Goal: Information Seeking & Learning: Learn about a topic

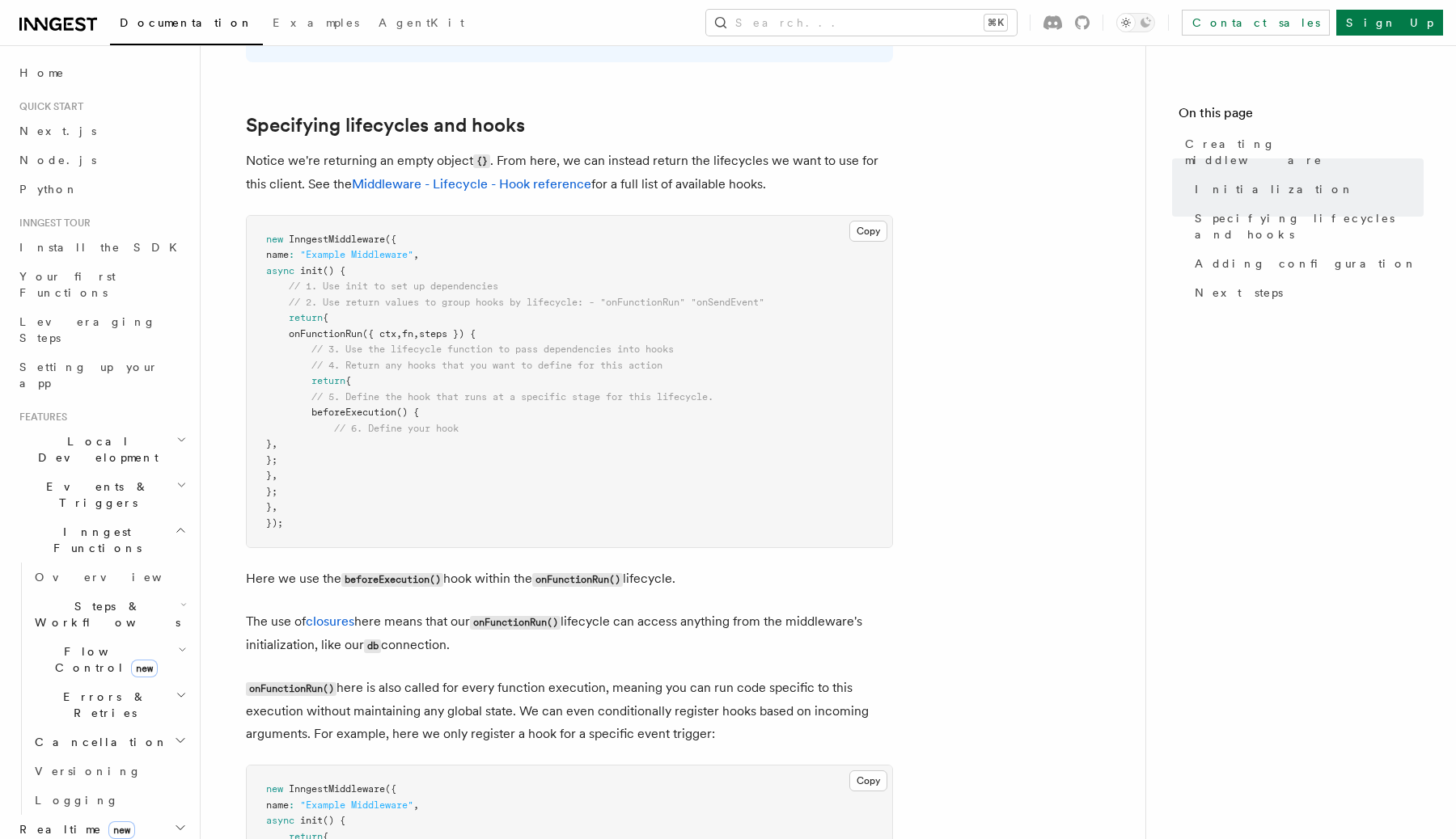
scroll to position [1299, 0]
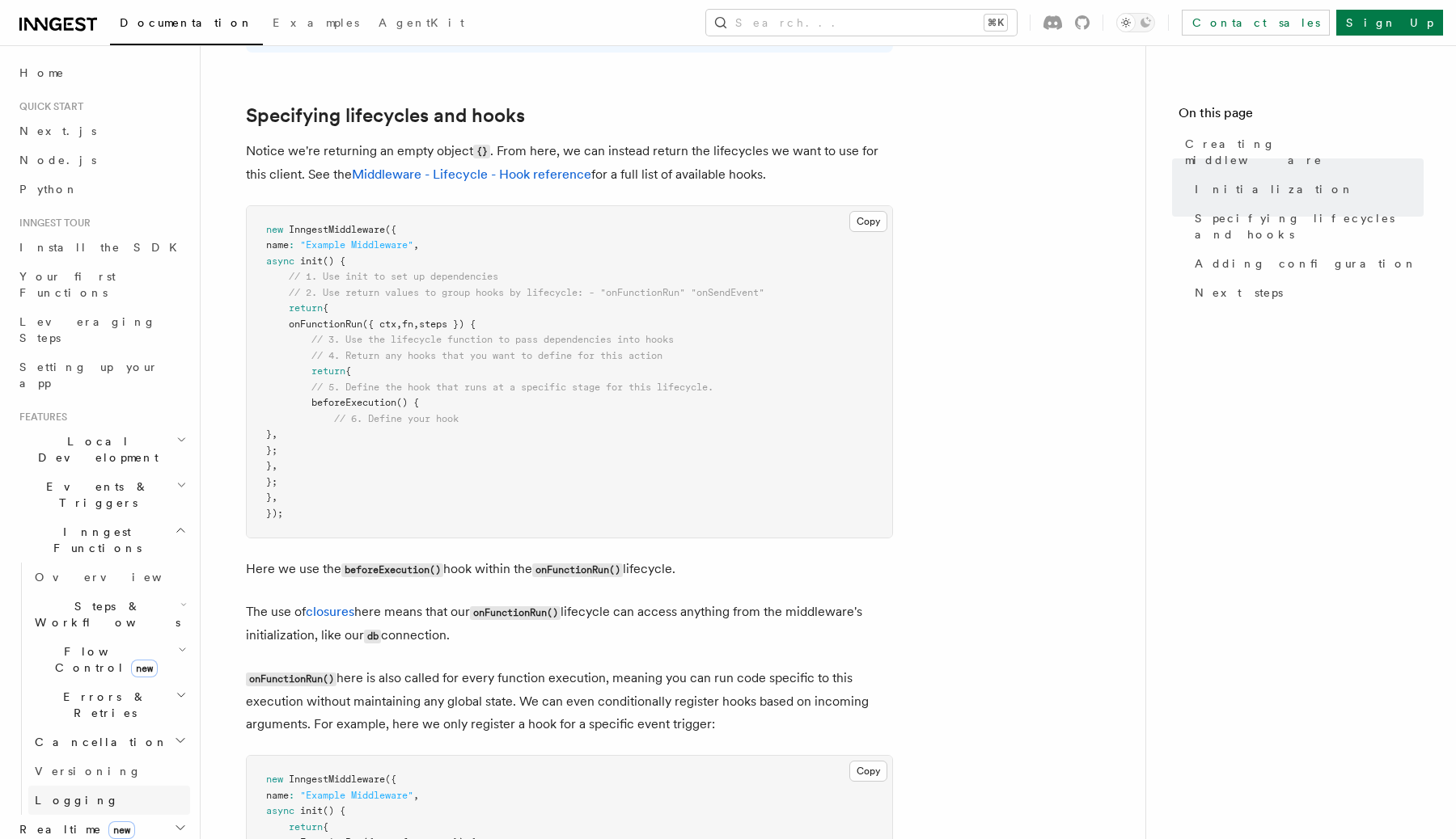
click at [65, 794] on span "Logging" at bounding box center [76, 800] width 84 height 13
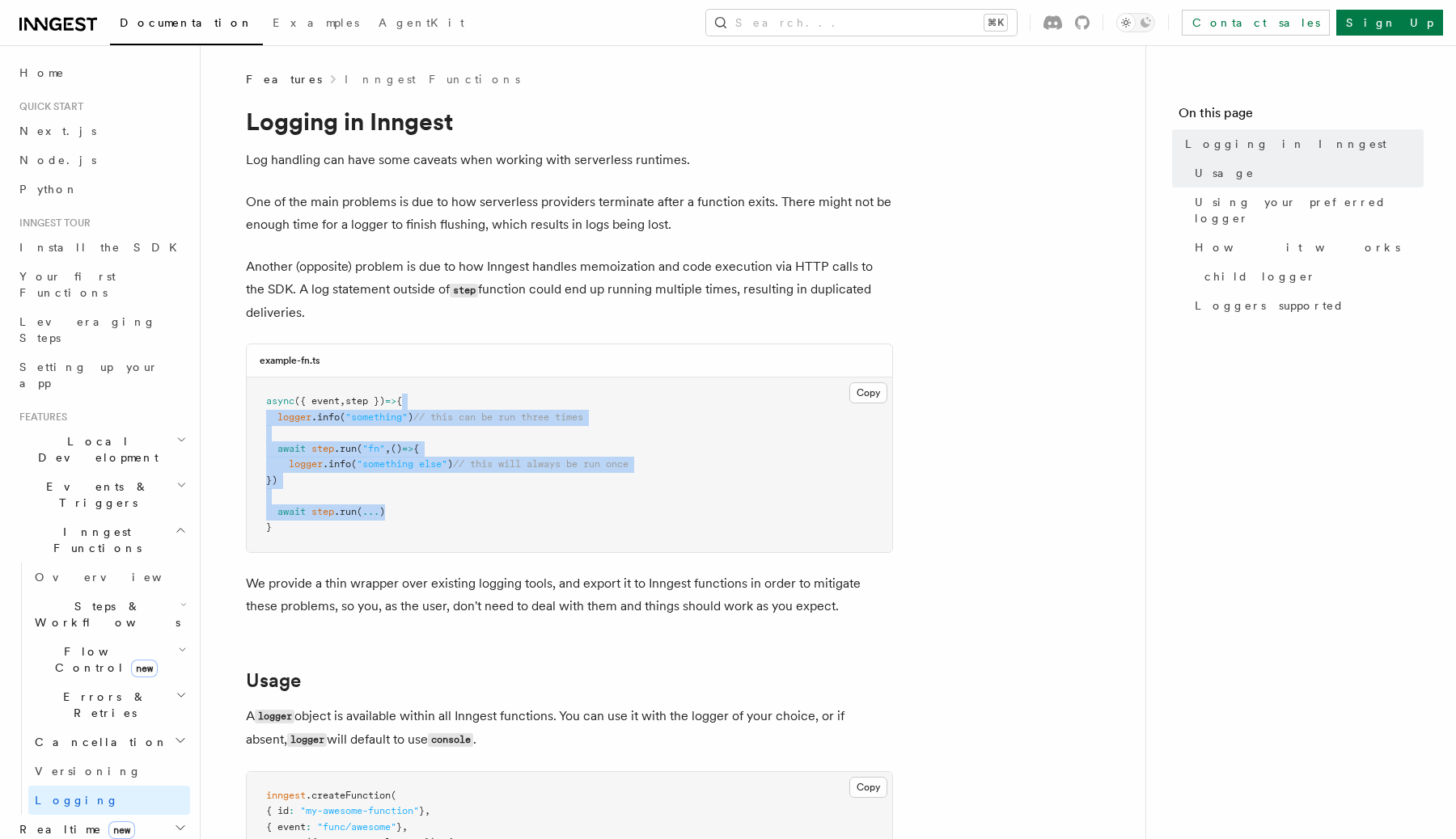
drag, startPoint x: 657, startPoint y: 414, endPoint x: 642, endPoint y: 512, distance: 99.1
click at [642, 512] on pre "async ({ event , step }) => { logger .info ( "something" ) // this can be run t…" at bounding box center [570, 465] width 646 height 175
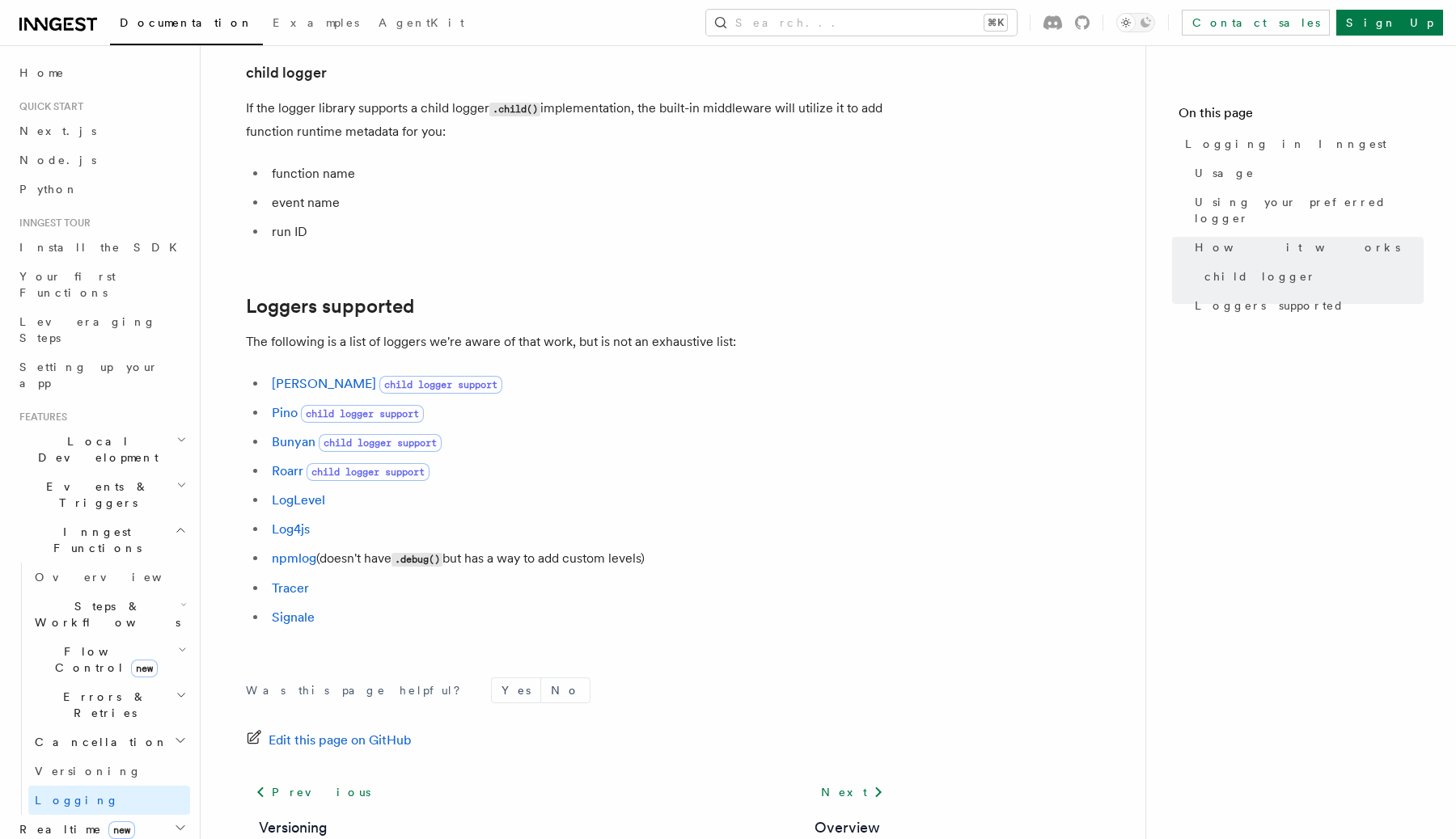
scroll to position [2060, 0]
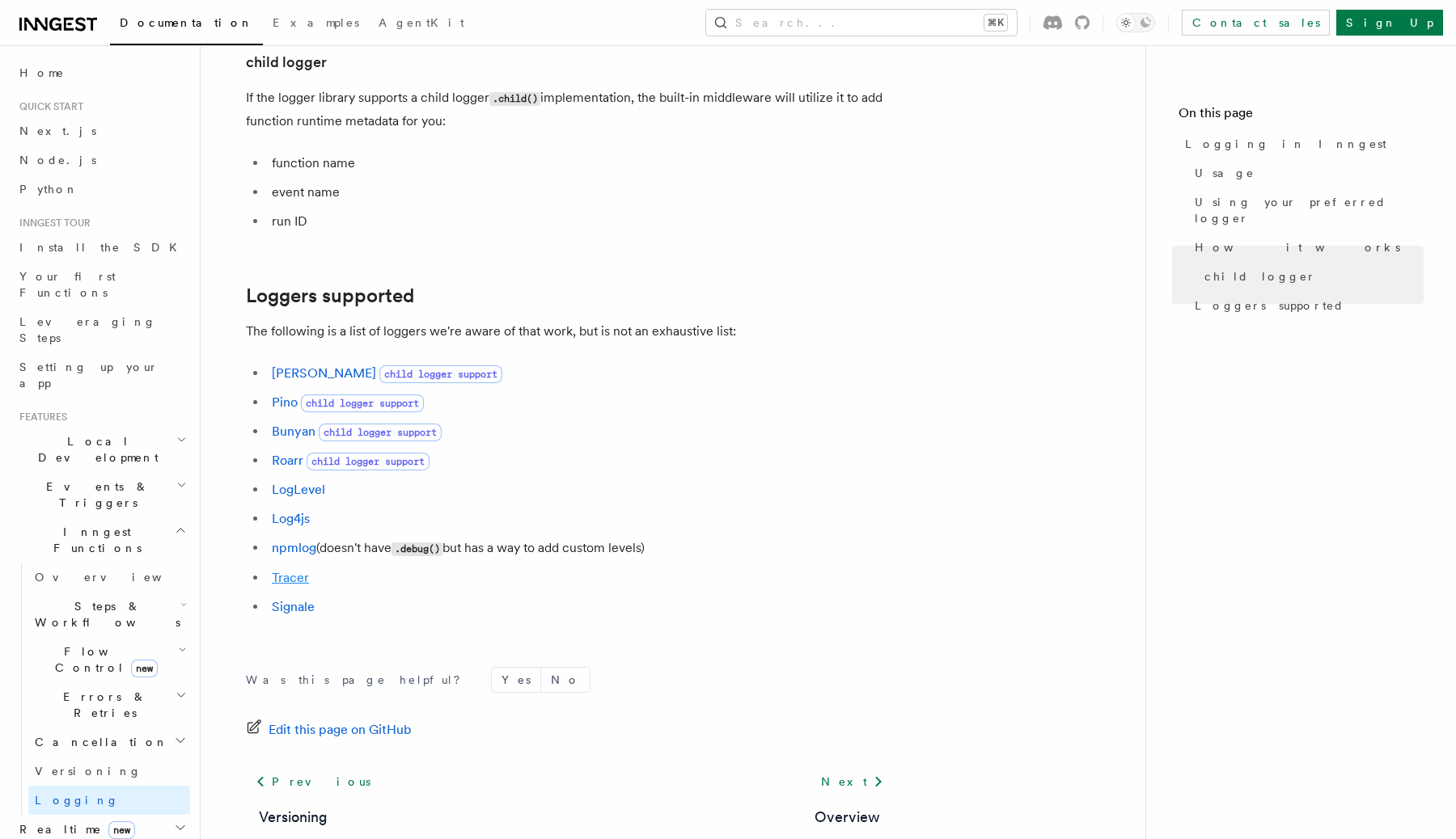
click at [297, 583] on link "Tracer" at bounding box center [290, 578] width 38 height 16
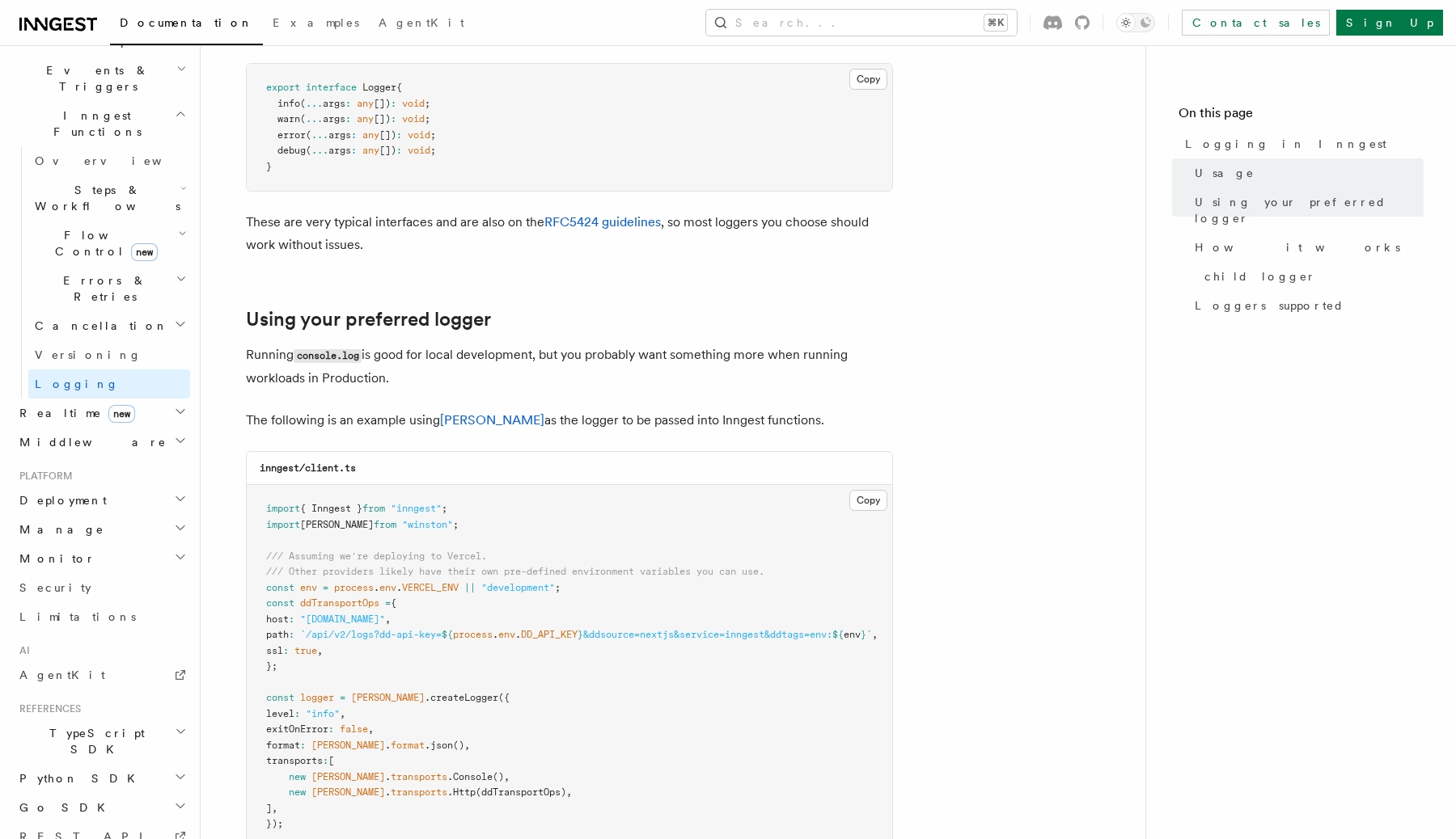
scroll to position [420, 0]
